Goal: Task Accomplishment & Management: Use online tool/utility

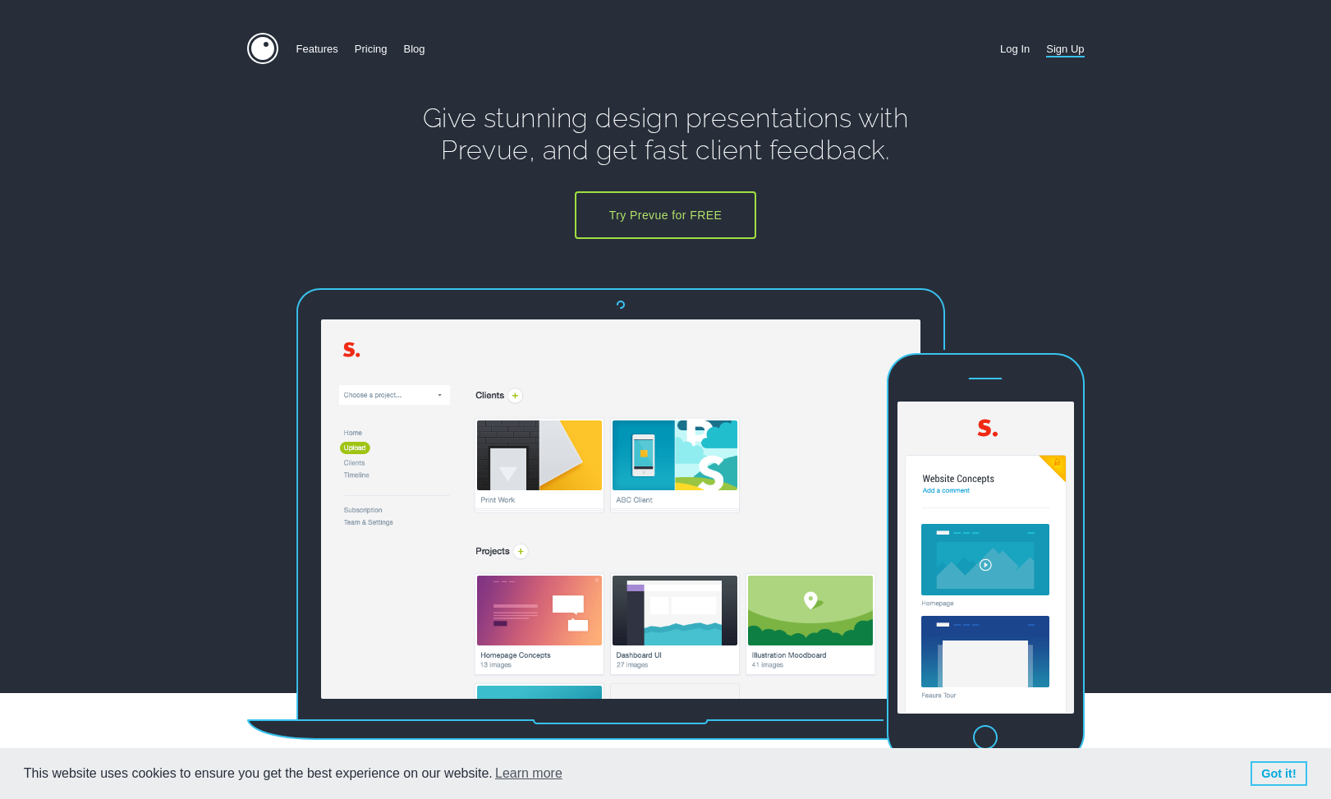
click at [1014, 53] on link "Log In" at bounding box center [1015, 49] width 30 height 32
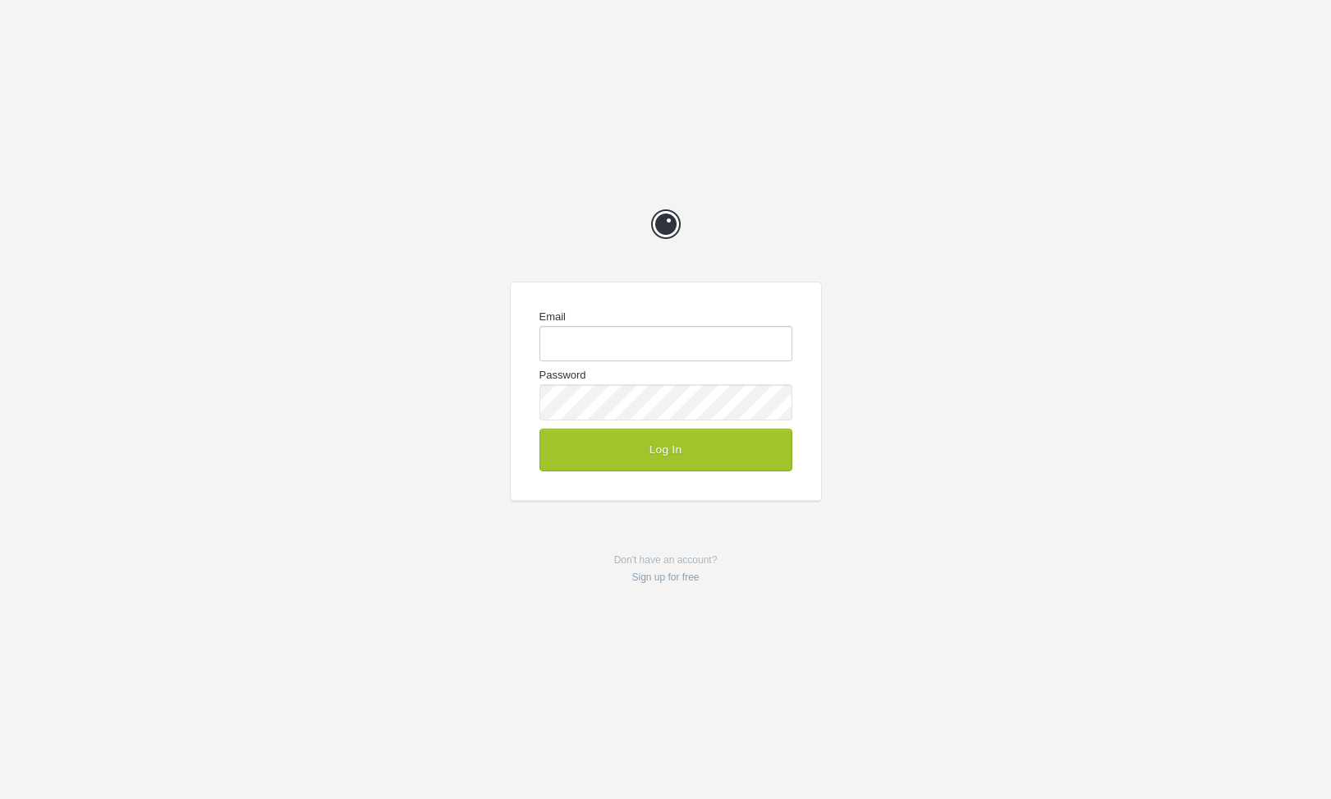
type input "[EMAIL_ADDRESS][DOMAIN_NAME]"
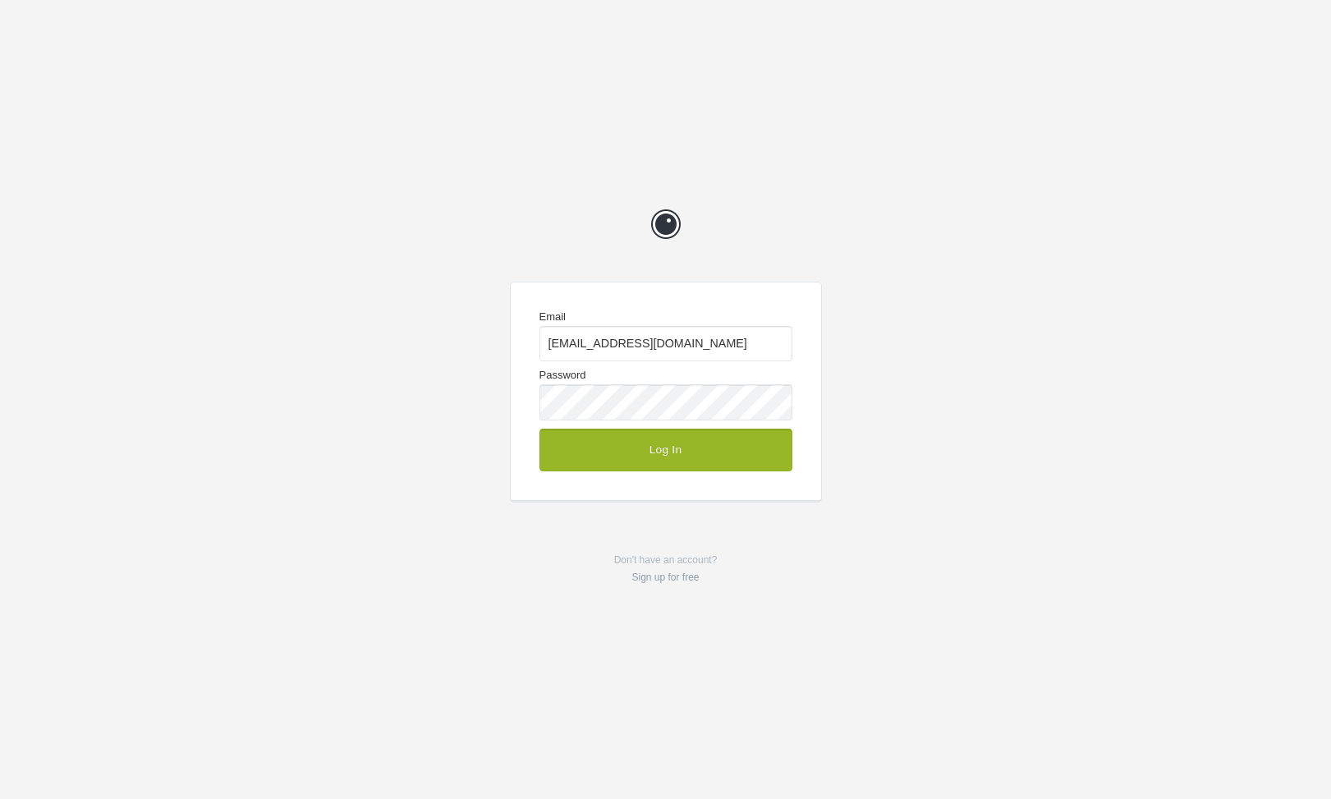
click at [663, 461] on button "Log In" at bounding box center [665, 450] width 253 height 43
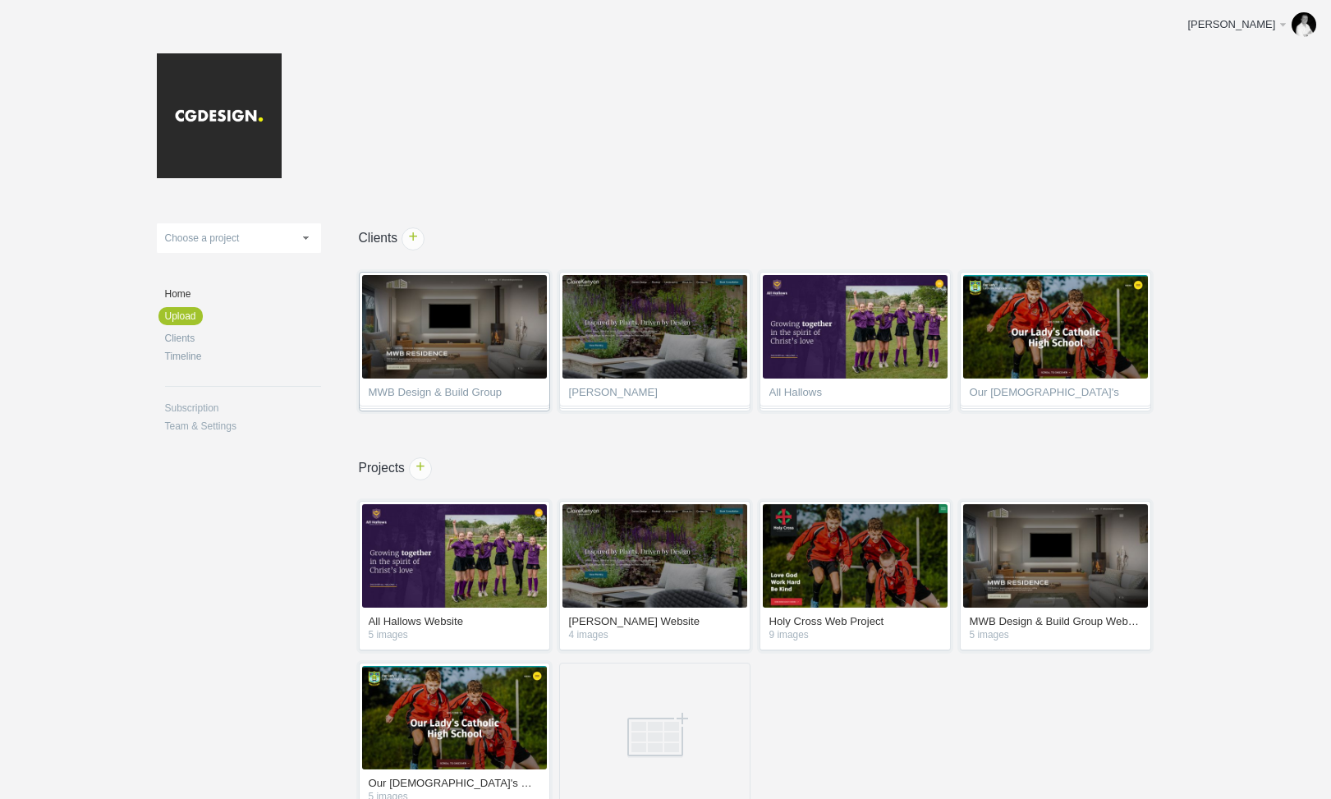
click at [452, 394] on span "MWB Design & Build Group" at bounding box center [455, 395] width 172 height 16
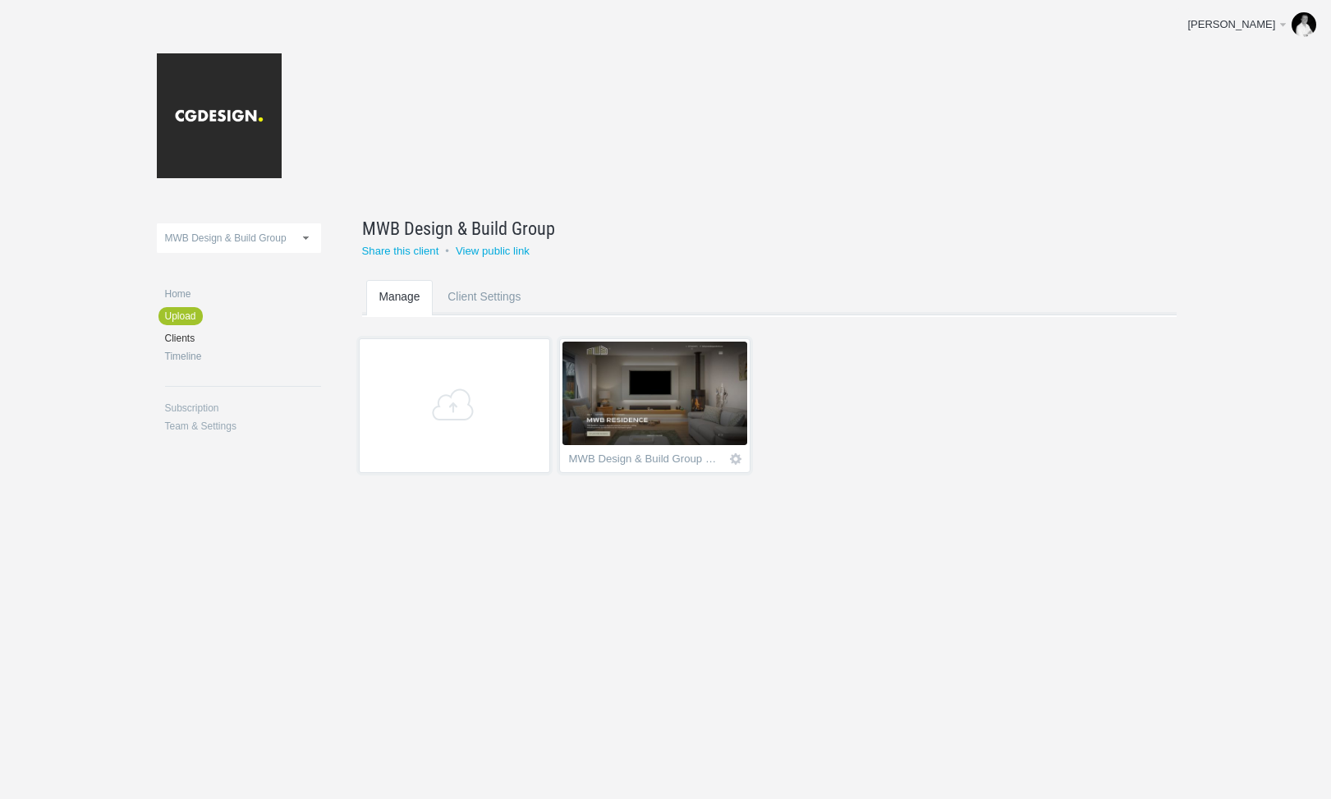
click at [682, 416] on img at bounding box center [654, 393] width 185 height 103
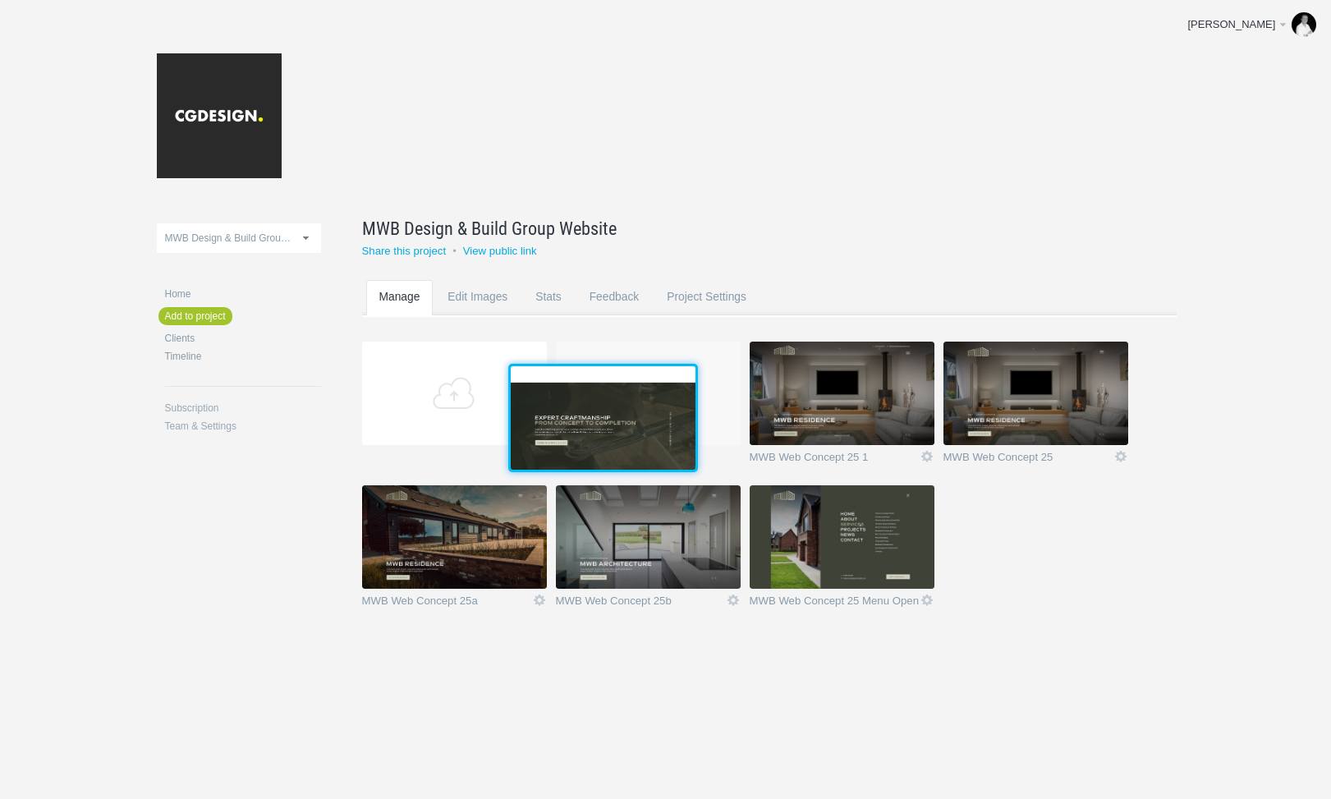
drag, startPoint x: 882, startPoint y: 538, endPoint x: 640, endPoint y: 416, distance: 270.3
click at [640, 416] on img at bounding box center [603, 417] width 185 height 103
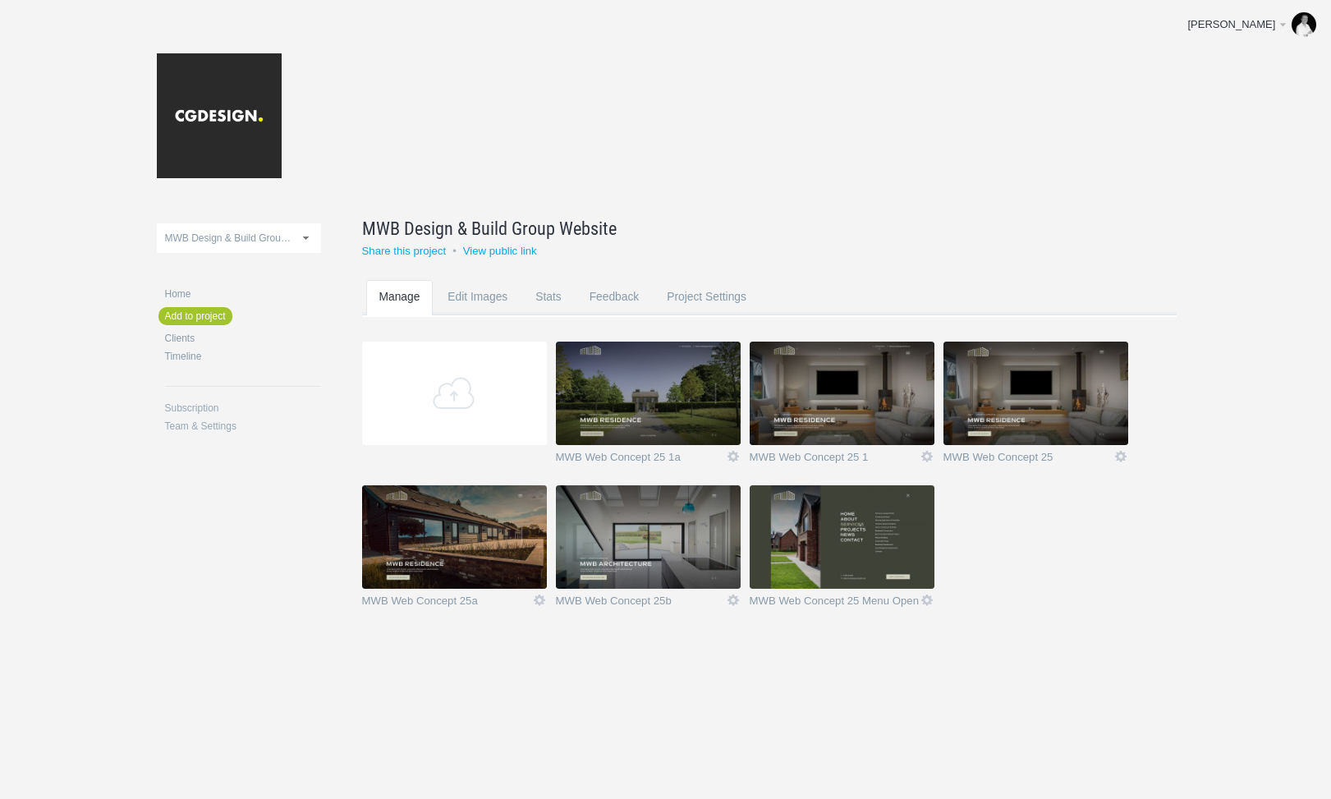
click at [695, 375] on img at bounding box center [648, 393] width 185 height 103
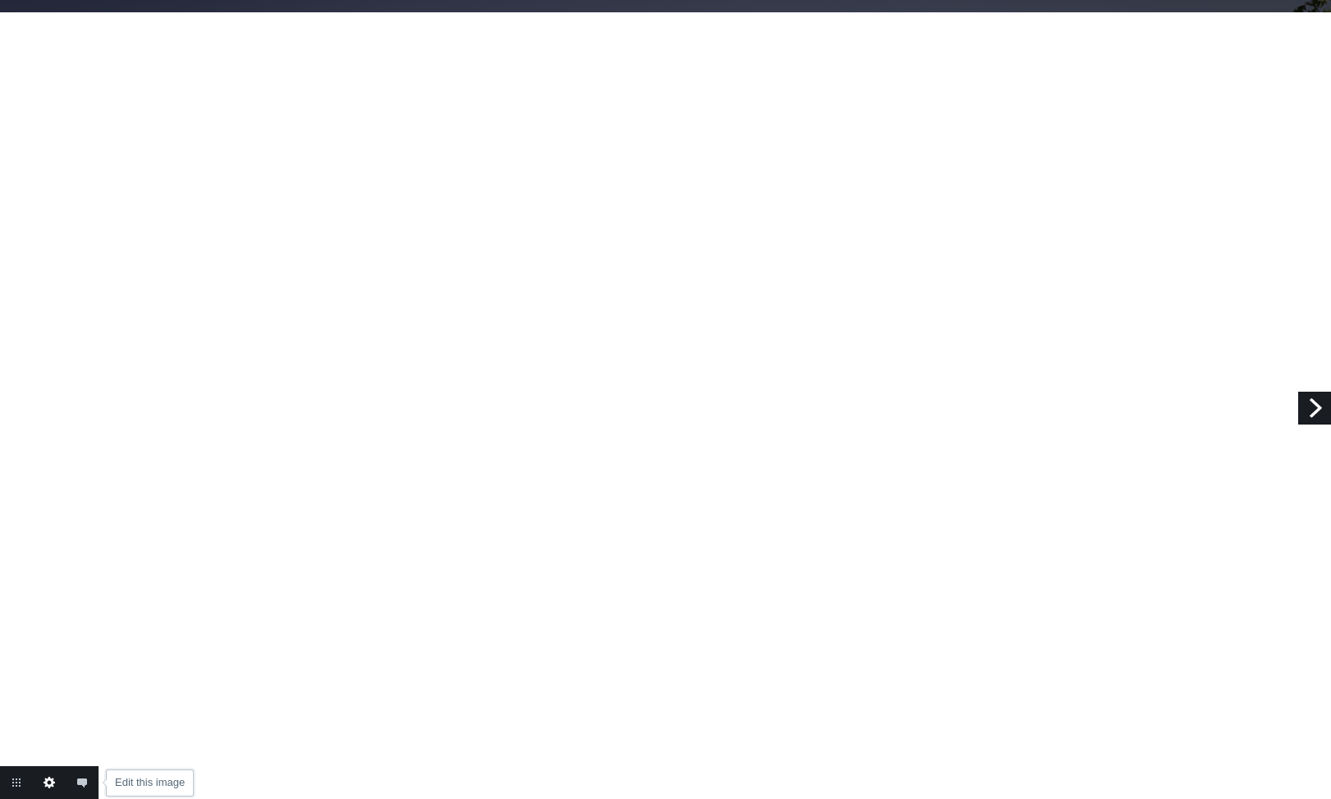
click at [52, 783] on link "Edit this image" at bounding box center [49, 782] width 33 height 33
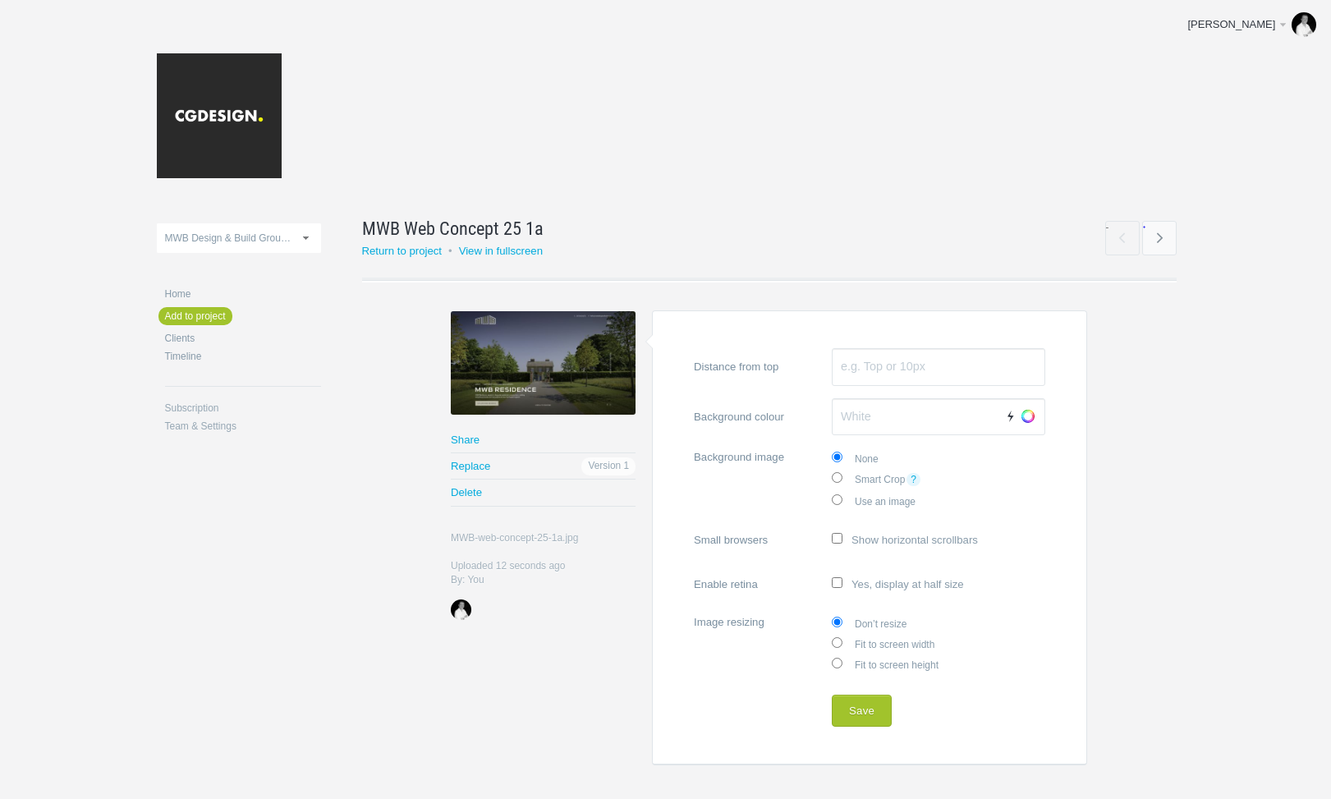
click at [835, 640] on input "Fit to screen width" at bounding box center [837, 642] width 11 height 11
radio input "true"
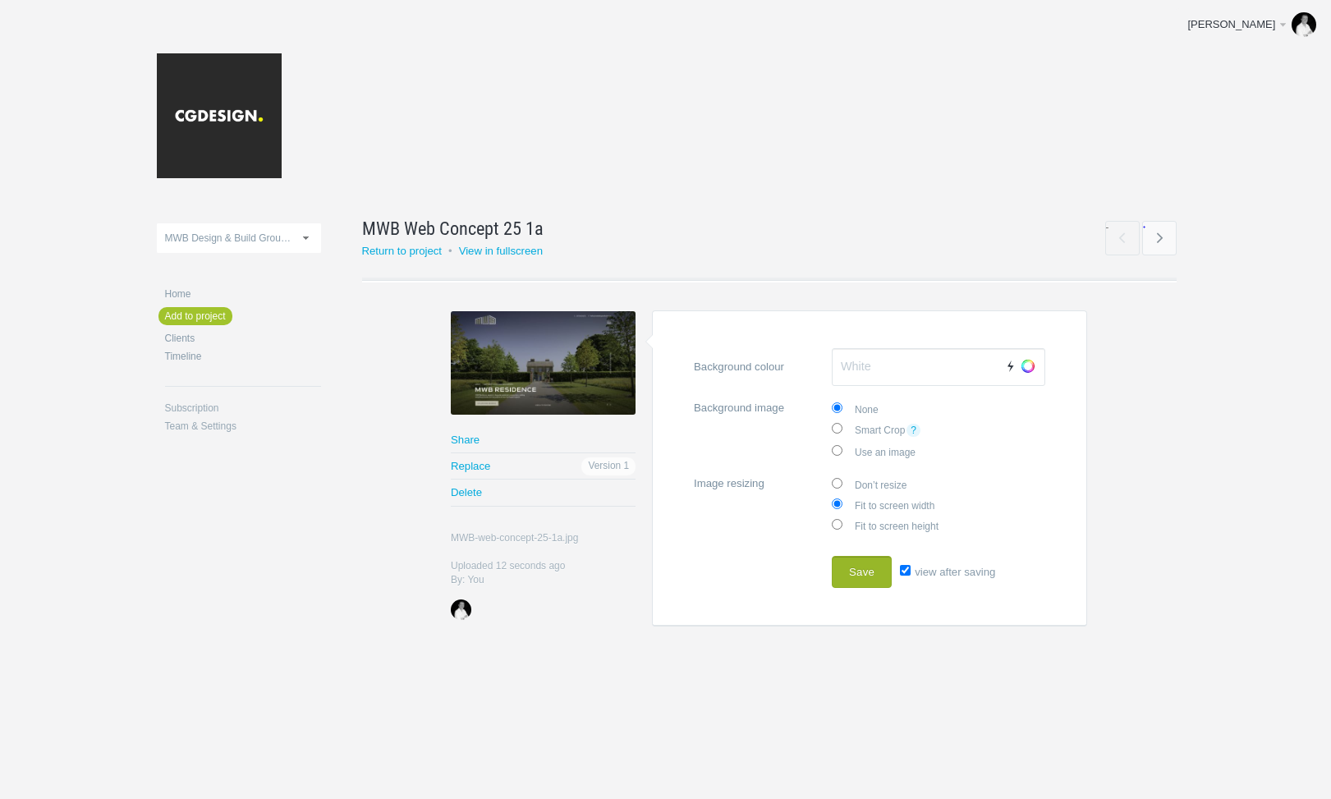
click at [861, 571] on button "Save" at bounding box center [862, 572] width 60 height 33
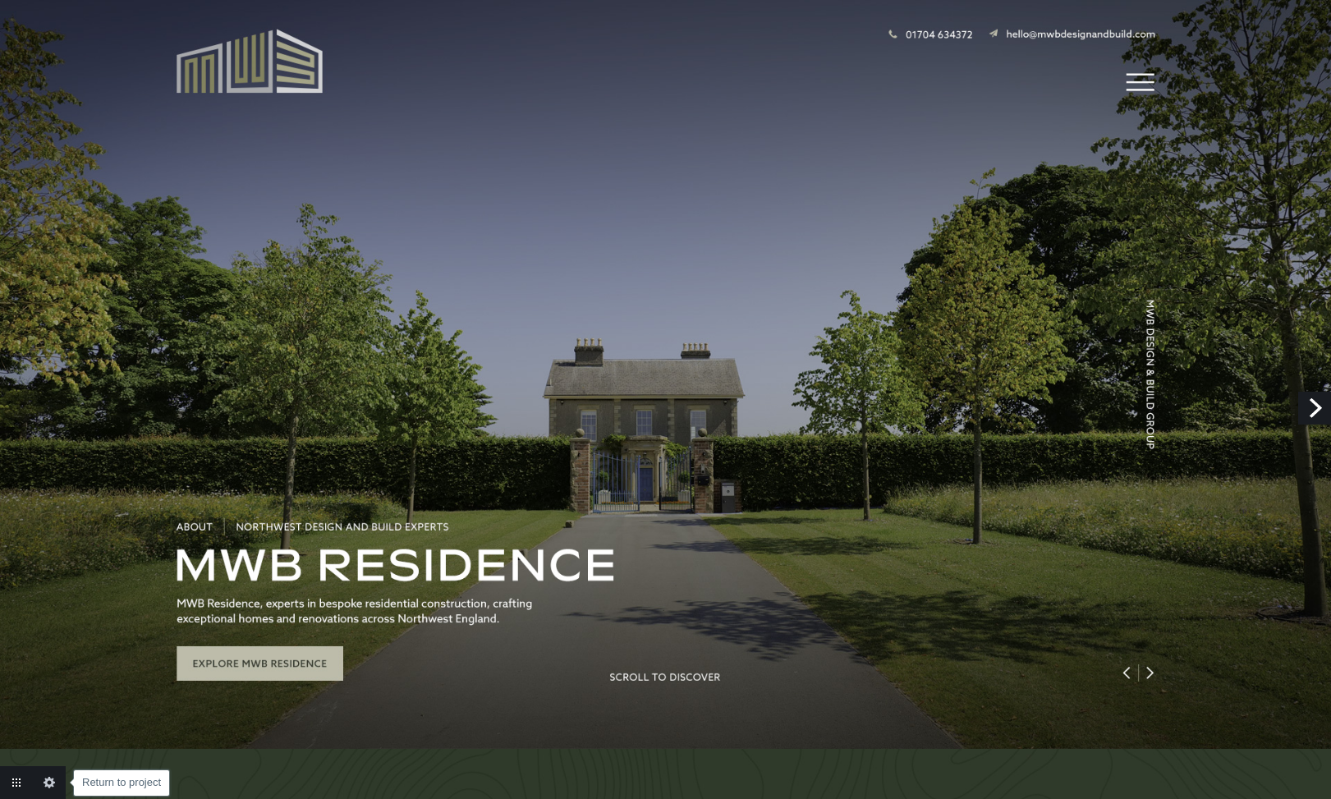
click at [13, 777] on link "Return to project" at bounding box center [16, 782] width 33 height 33
